Goal: Task Accomplishment & Management: Complete application form

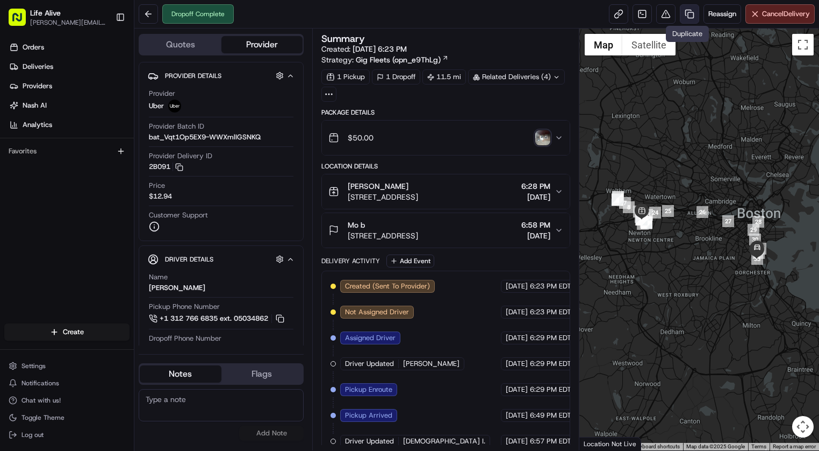
click at [685, 20] on link at bounding box center [689, 13] width 19 height 19
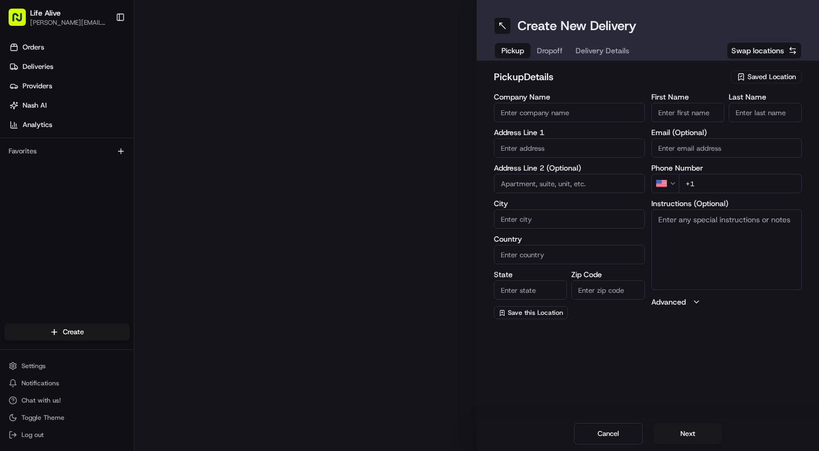
type input "[PERSON_NAME]"
type input "[STREET_ADDRESS]"
type input "[PERSON_NAME]"
type input "US"
type input "MA"
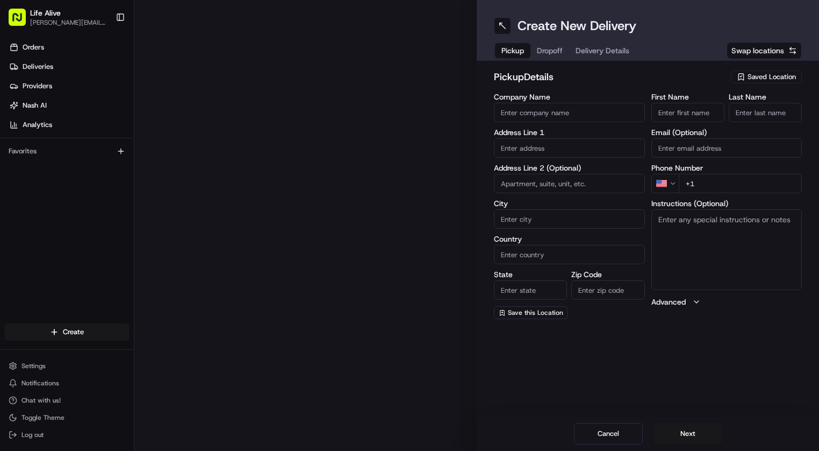
type input "02460"
type input "[PERSON_NAME]"
type input "Builou"
type input "[PHONE_NUMBER]"
type textarea "N/A"
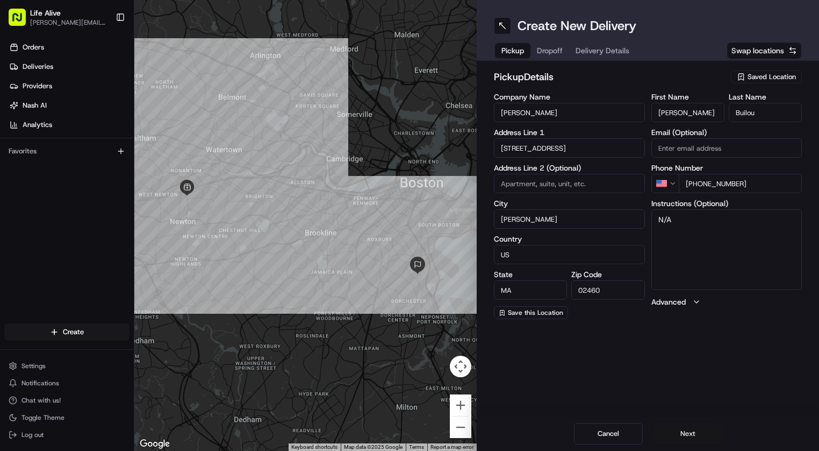
click at [669, 430] on button "Next" at bounding box center [688, 434] width 69 height 22
type input "-"
click at [682, 432] on button "Next" at bounding box center [688, 434] width 69 height 22
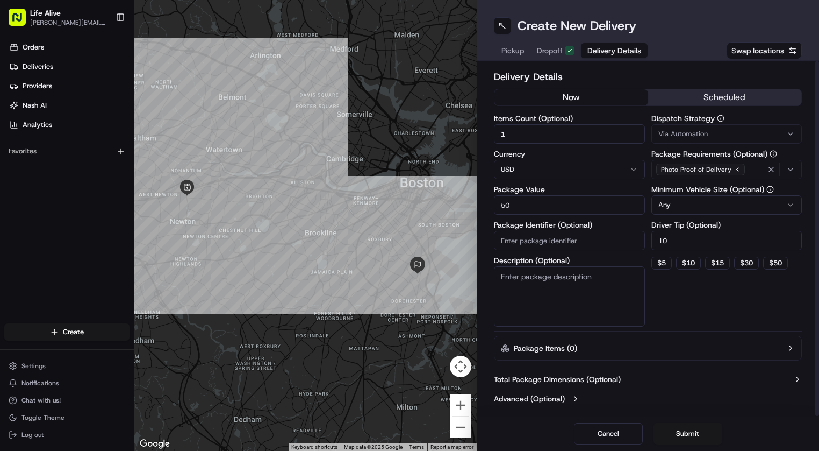
click at [692, 138] on span "Via Automation" at bounding box center [683, 134] width 49 height 10
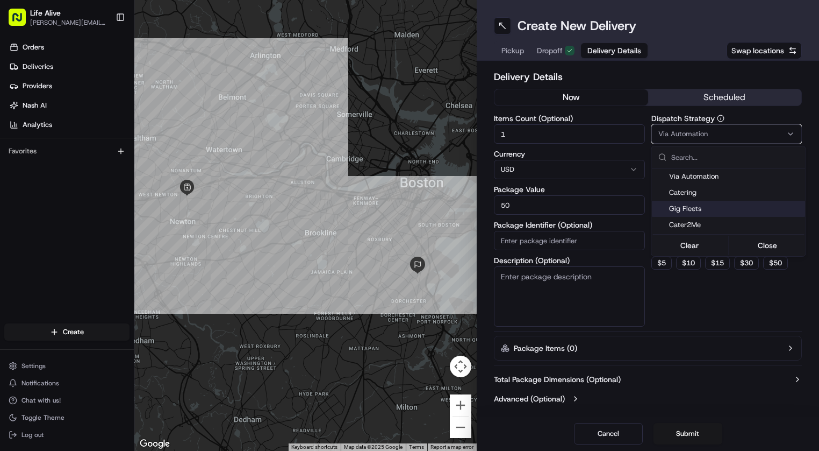
click at [691, 203] on div "Gig Fleets" at bounding box center [729, 209] width 154 height 16
click at [695, 287] on html "Life Alive [PERSON_NAME][EMAIL_ADDRESS][DOMAIN_NAME] Toggle Sidebar Orders Deli…" at bounding box center [409, 225] width 819 height 451
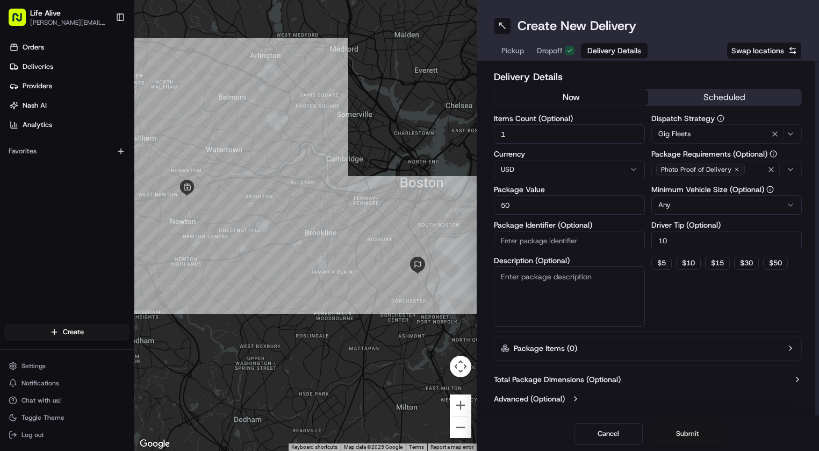
click at [680, 432] on button "Submit" at bounding box center [688, 434] width 69 height 22
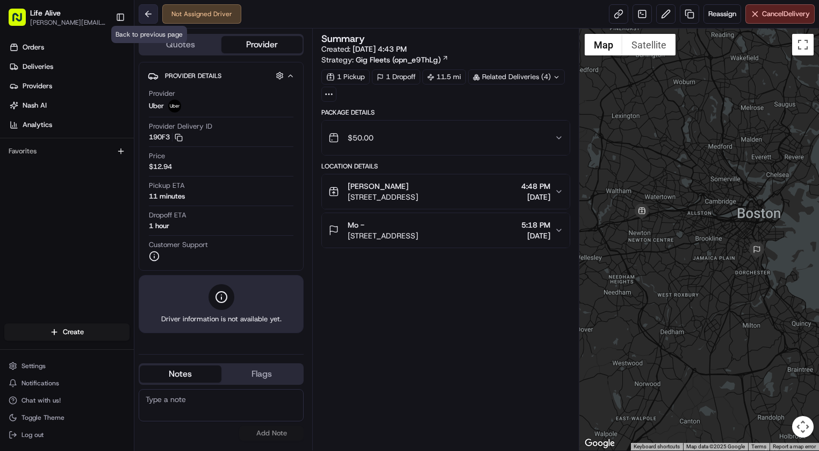
click at [153, 12] on button at bounding box center [148, 13] width 19 height 19
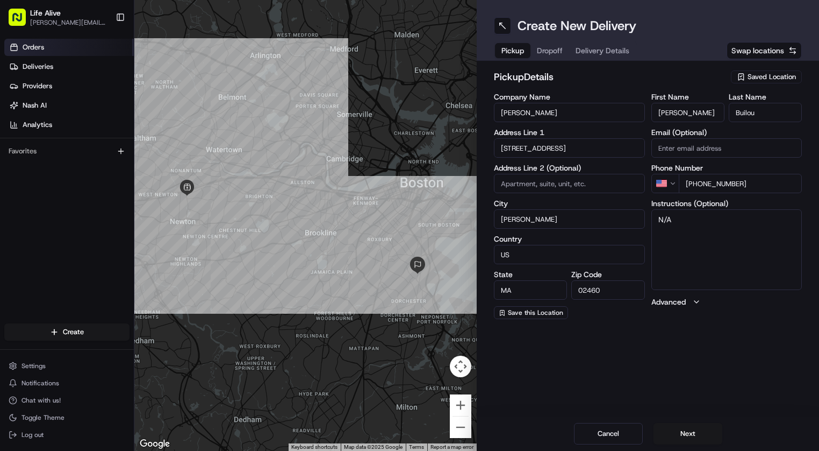
click at [31, 47] on span "Orders" at bounding box center [34, 47] width 22 height 10
